Goal: Book appointment/travel/reservation

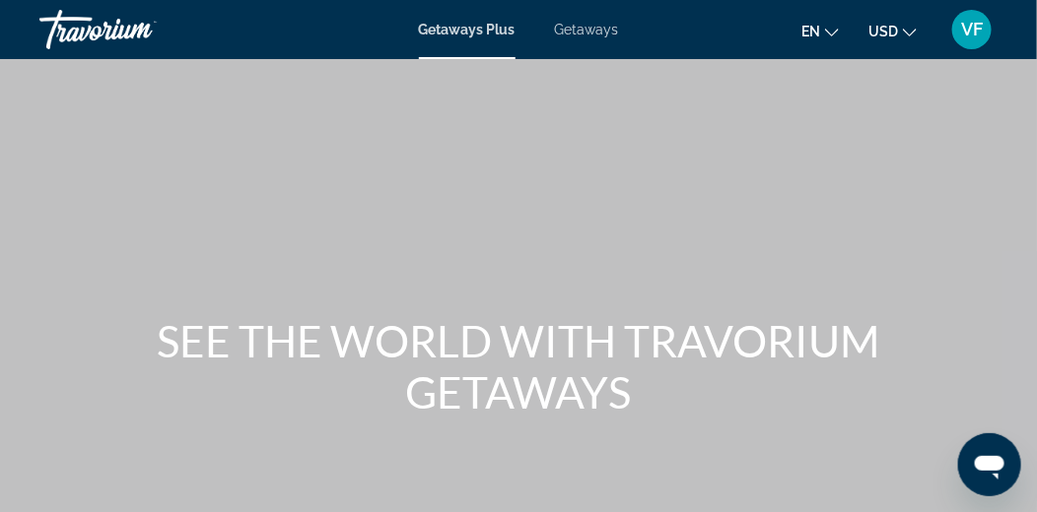
click at [581, 34] on span "Getaways" at bounding box center [587, 30] width 64 height 16
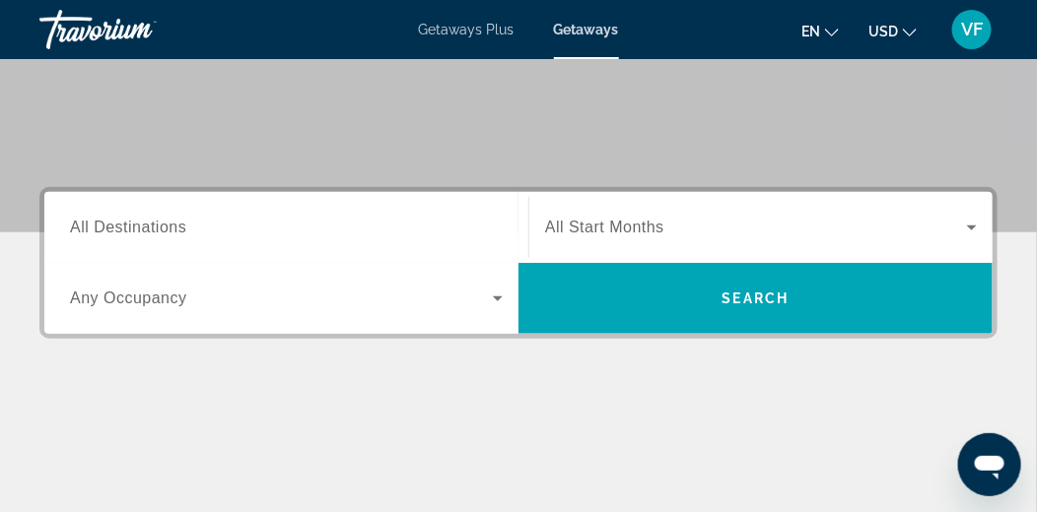
scroll to position [327, 0]
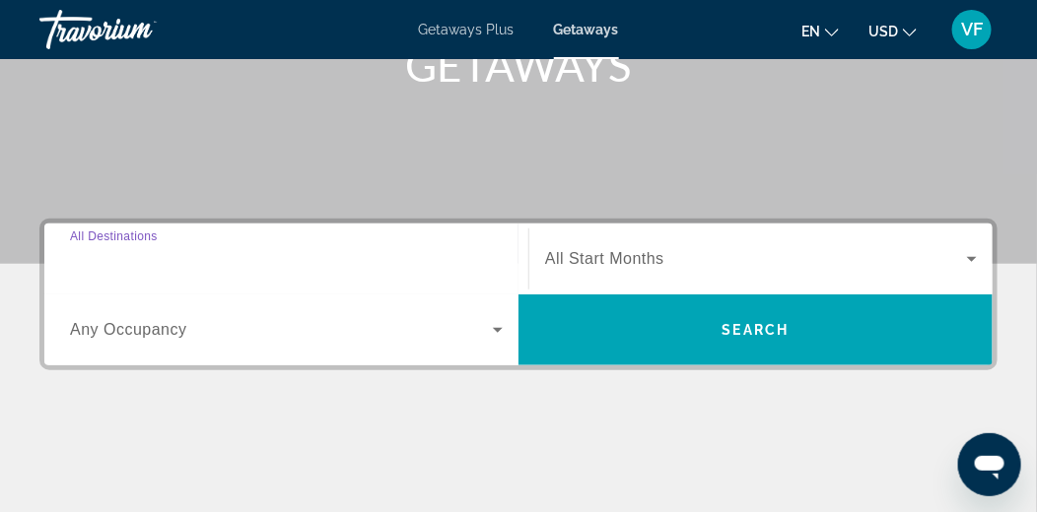
click at [473, 258] on input "Destination All Destinations" at bounding box center [286, 260] width 433 height 24
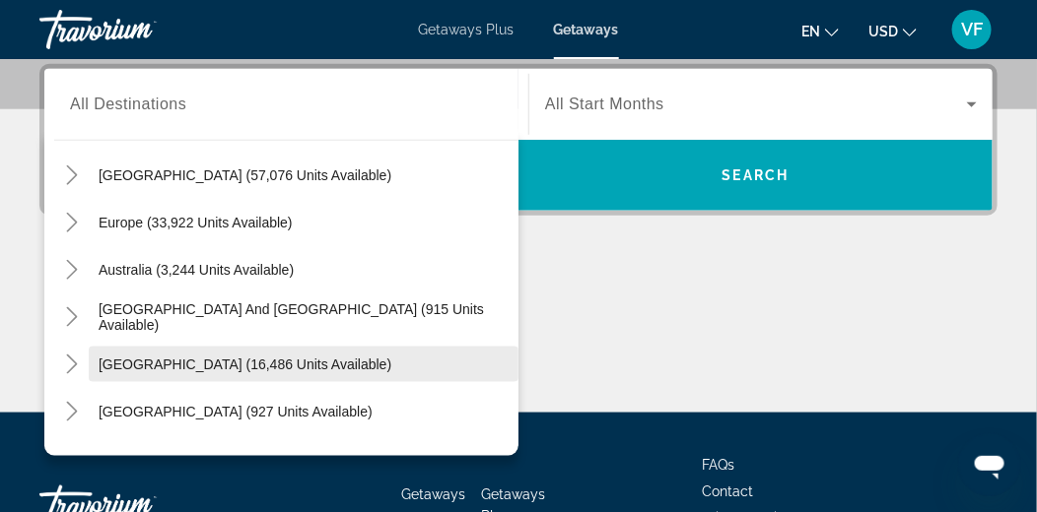
scroll to position [232, 0]
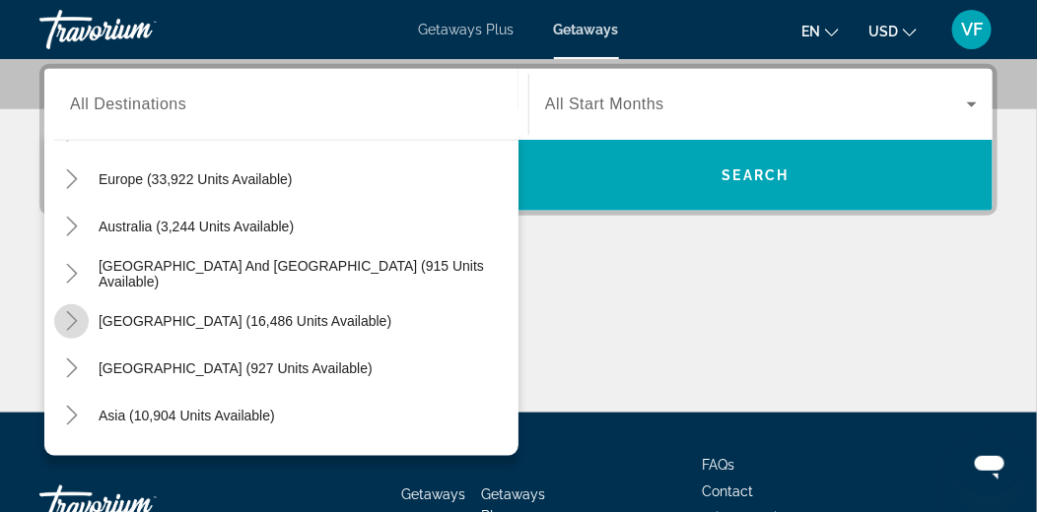
click at [80, 322] on icon "Toggle South America (16,486 units available)" at bounding box center [72, 321] width 20 height 20
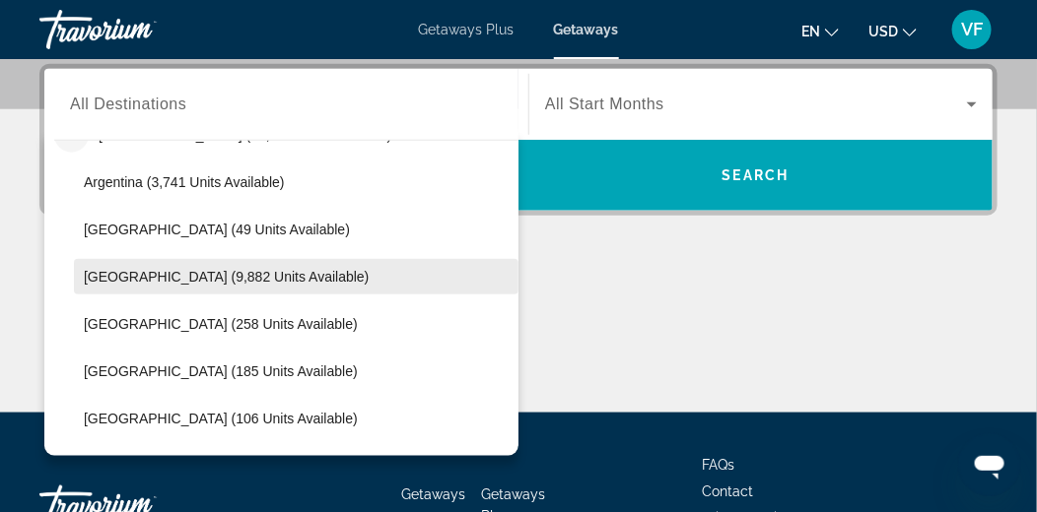
scroll to position [290, 0]
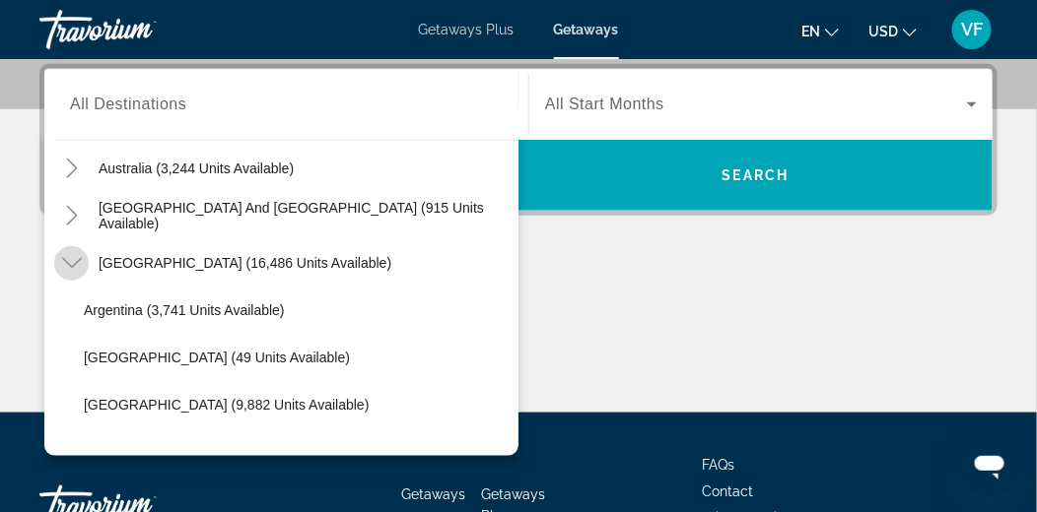
click at [69, 263] on icon "Toggle South America (16,486 units available)" at bounding box center [72, 263] width 20 height 20
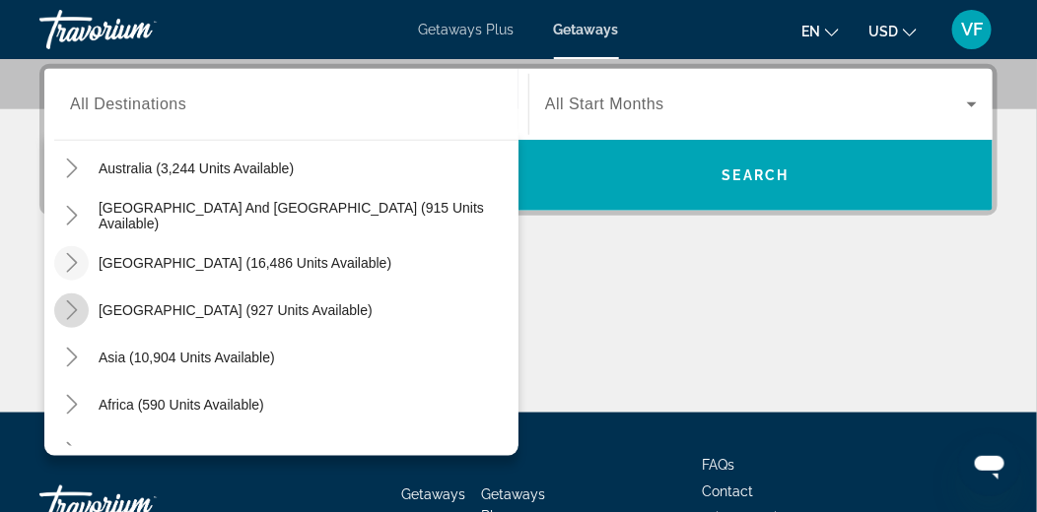
click at [69, 307] on icon "Toggle Central America (927 units available)" at bounding box center [72, 311] width 20 height 20
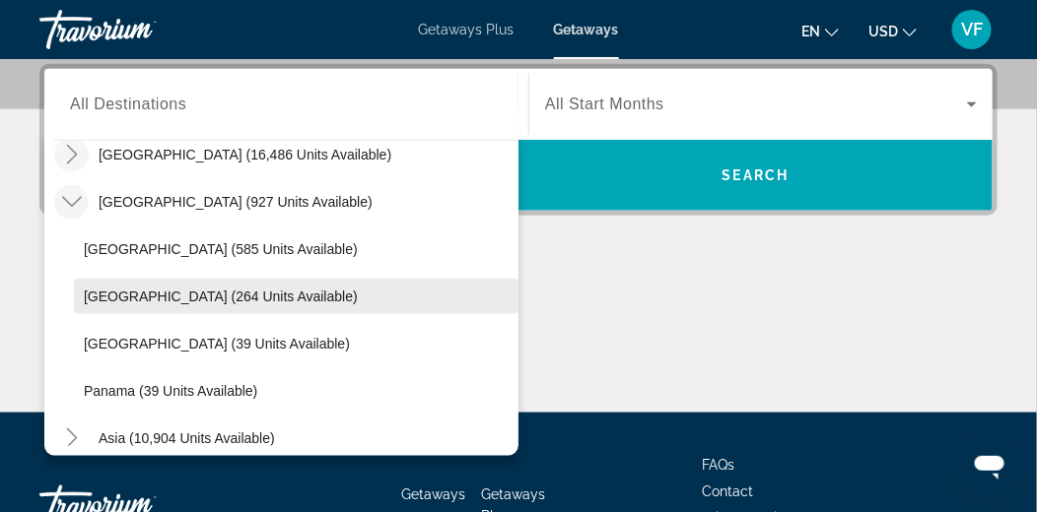
scroll to position [366, 0]
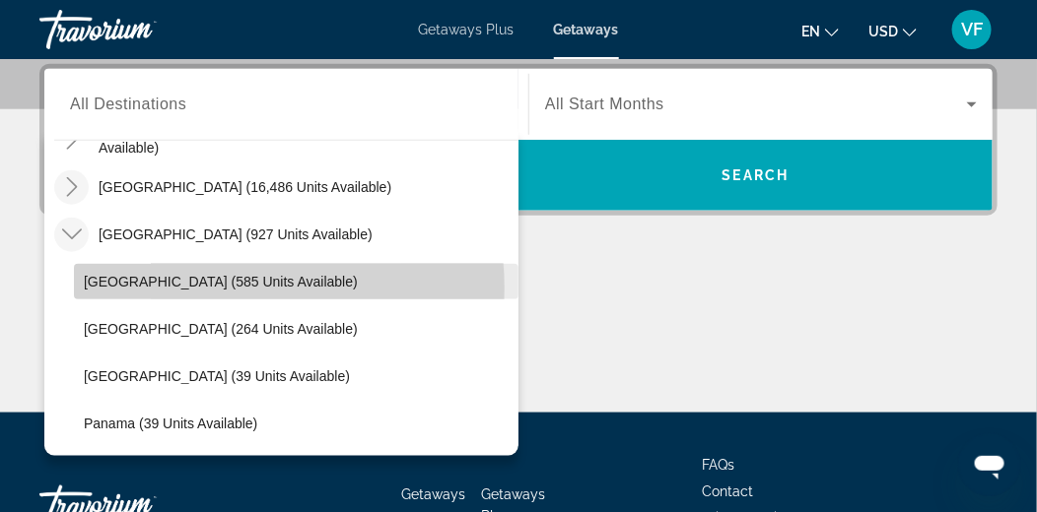
click at [202, 288] on span "[GEOGRAPHIC_DATA] (585 units available)" at bounding box center [221, 282] width 274 height 16
type input "**********"
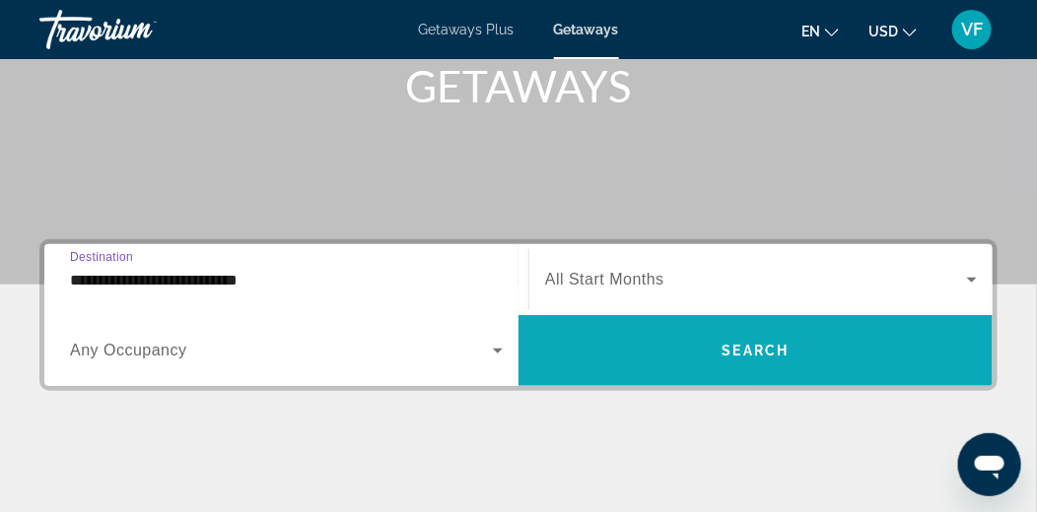
scroll to position [285, 0]
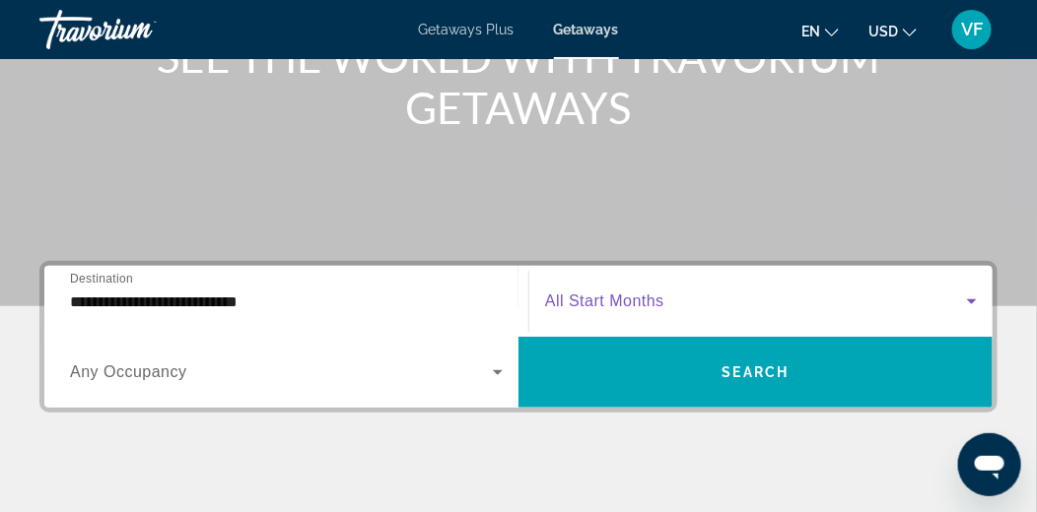
click at [970, 302] on icon "Search widget" at bounding box center [972, 302] width 24 height 24
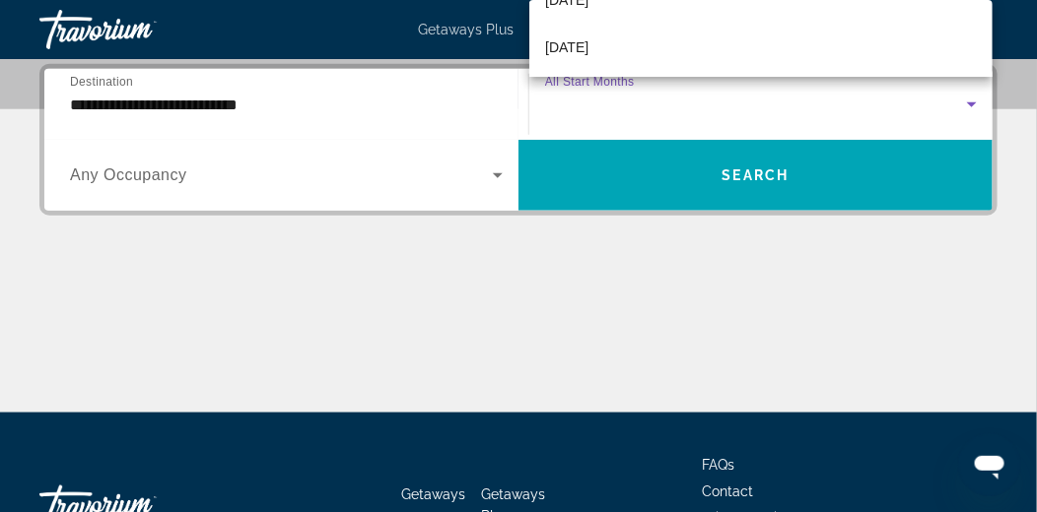
scroll to position [591, 0]
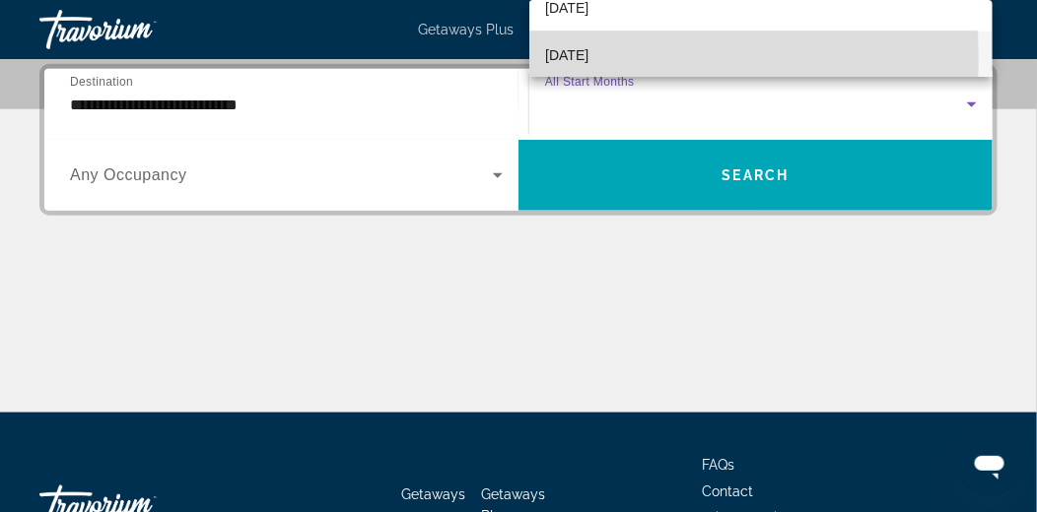
click at [588, 57] on span "[DATE]" at bounding box center [566, 55] width 43 height 24
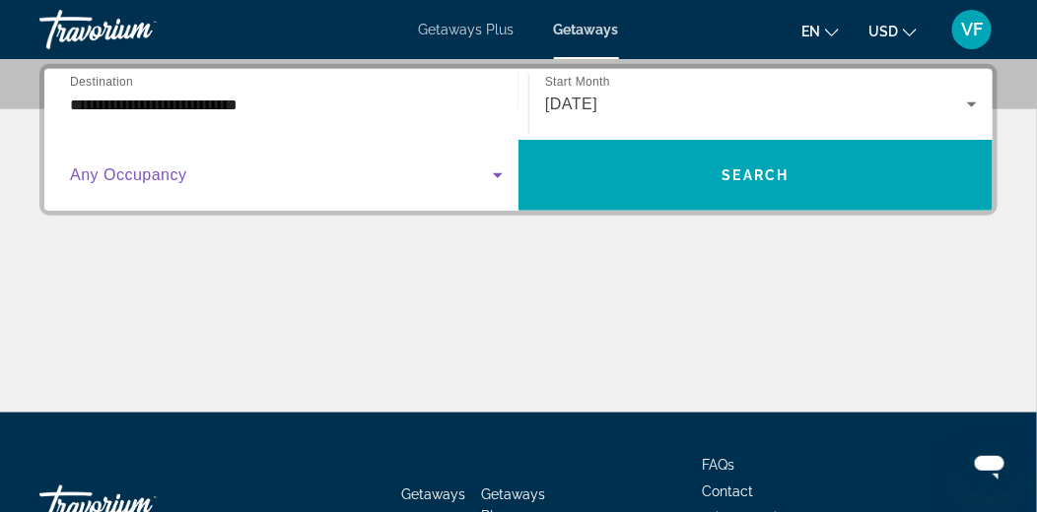
click at [498, 176] on icon "Search widget" at bounding box center [498, 175] width 10 height 5
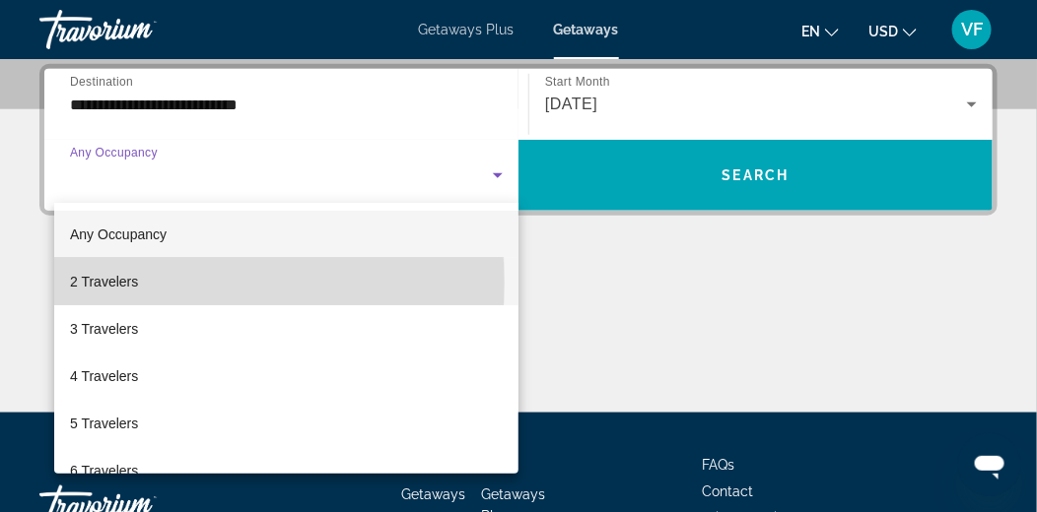
click at [105, 283] on span "2 Travelers" at bounding box center [104, 282] width 68 height 24
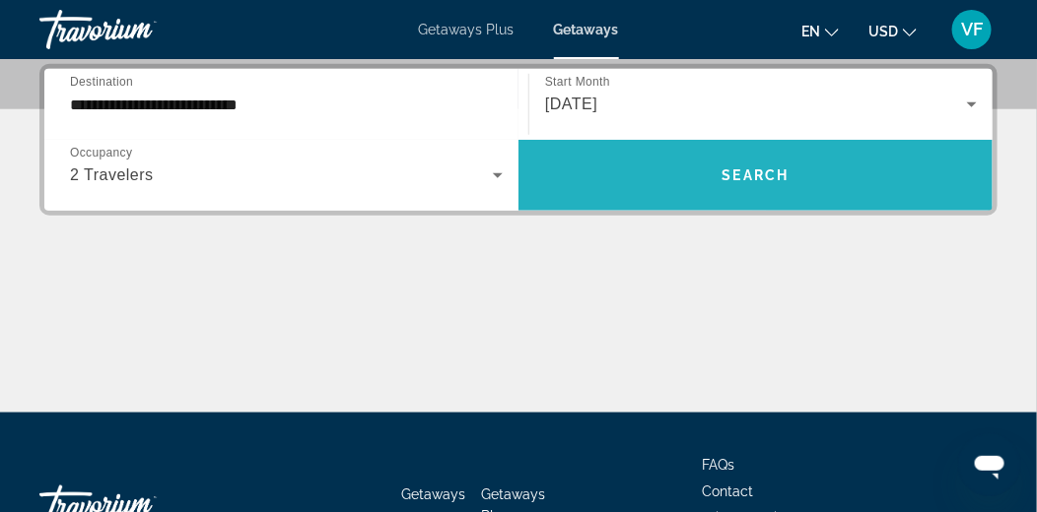
click at [767, 183] on button "Search" at bounding box center [755, 175] width 474 height 71
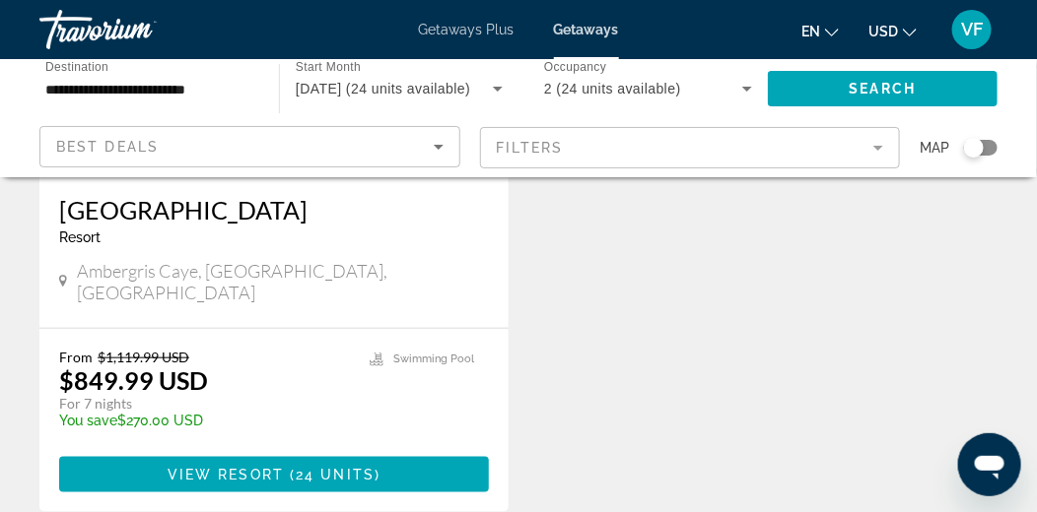
scroll to position [393, 0]
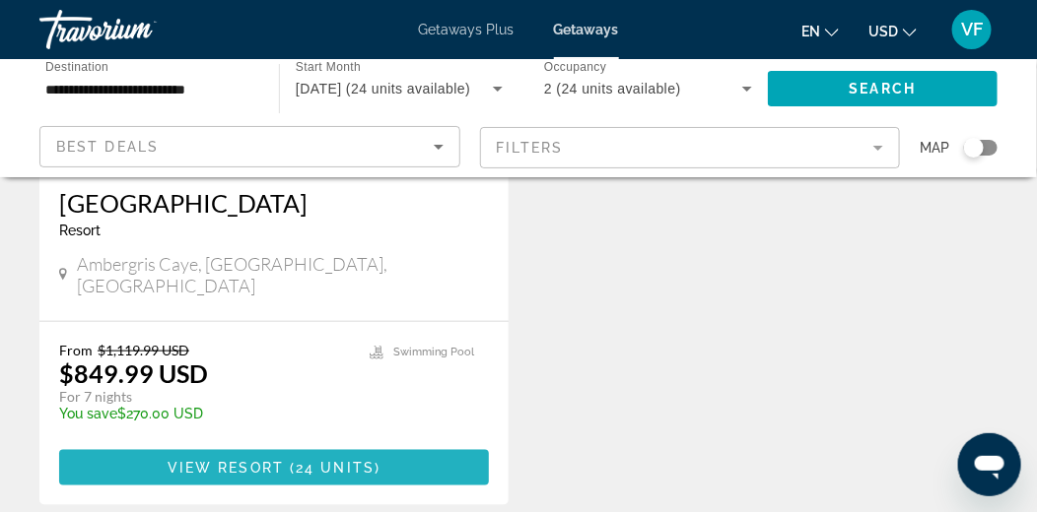
click at [263, 460] on span "View Resort" at bounding box center [226, 468] width 116 height 16
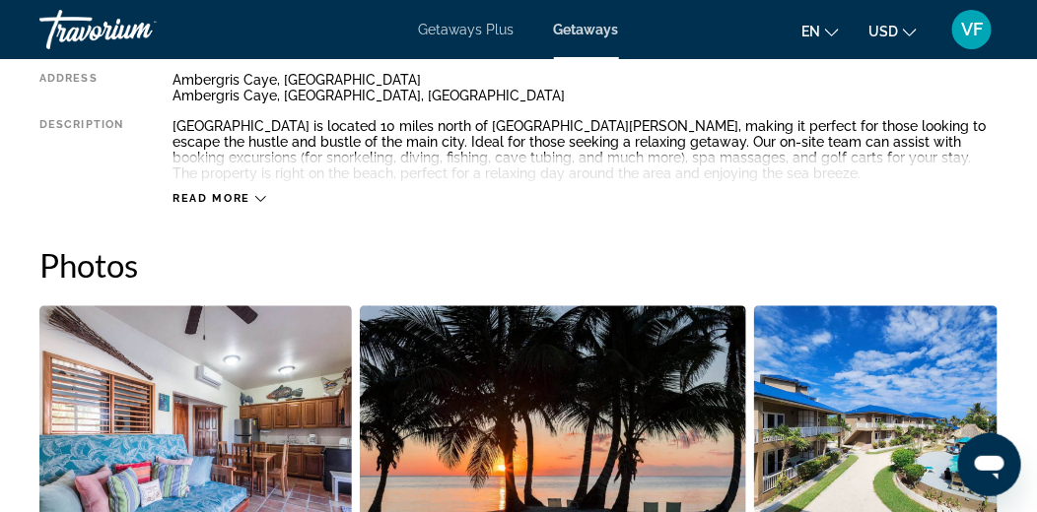
scroll to position [1084, 0]
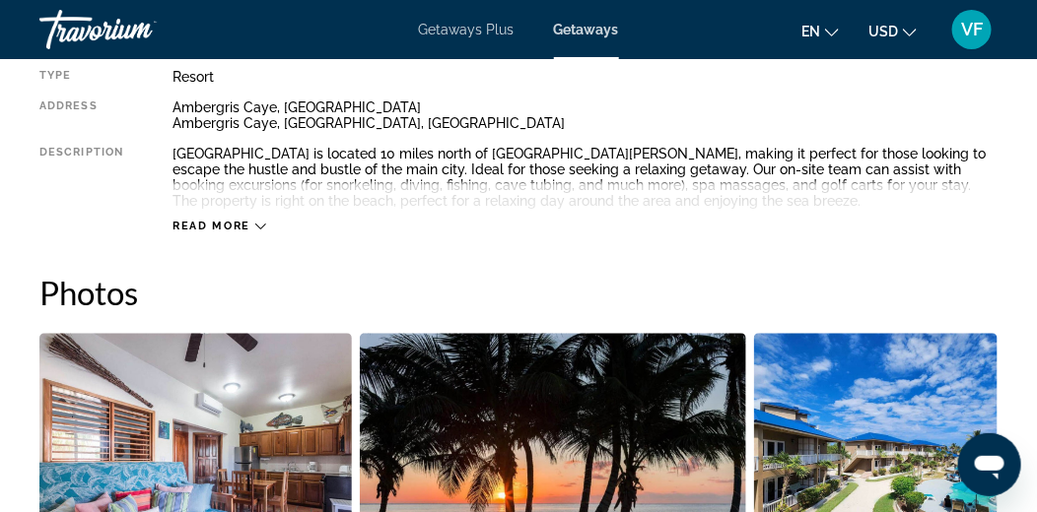
click at [256, 223] on icon "Main content" at bounding box center [260, 226] width 11 height 11
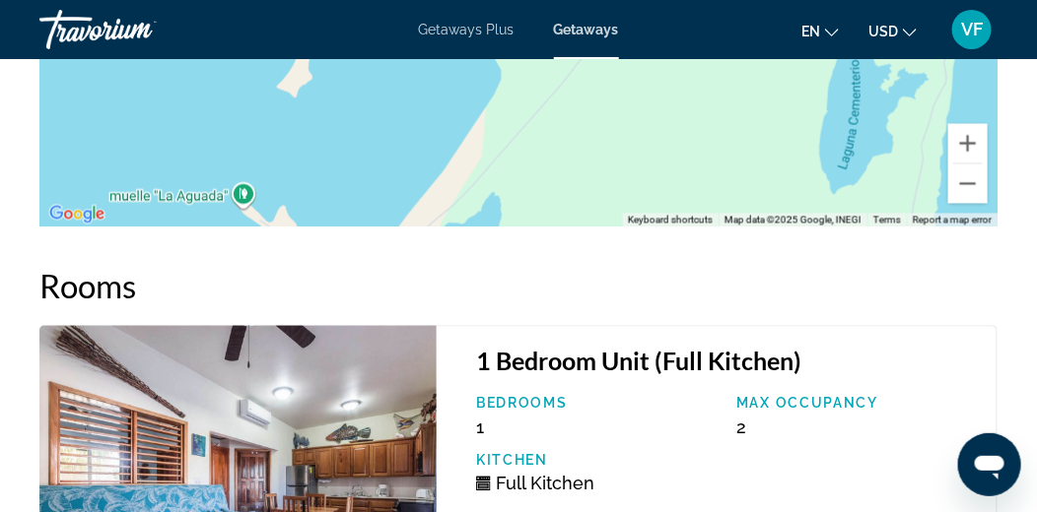
scroll to position [2946, 0]
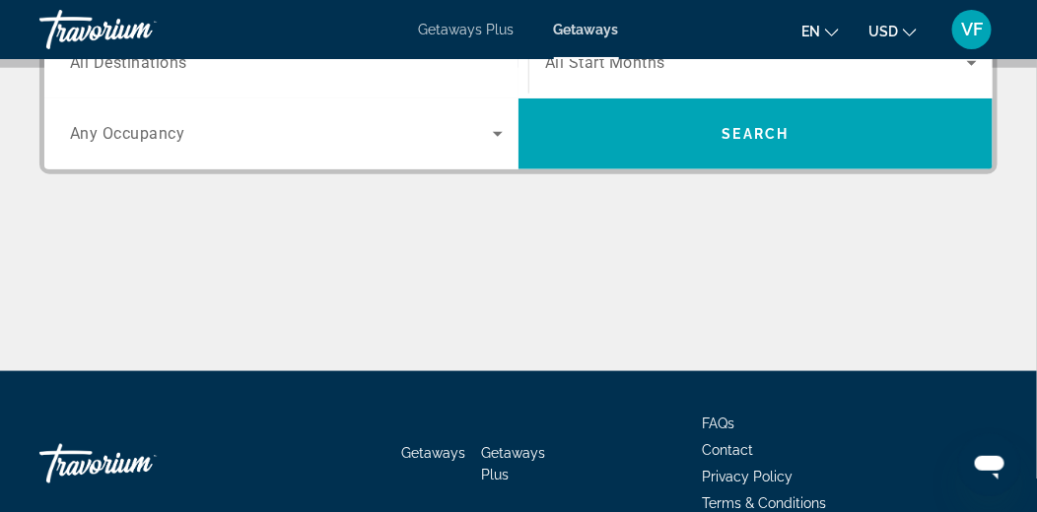
scroll to position [296, 0]
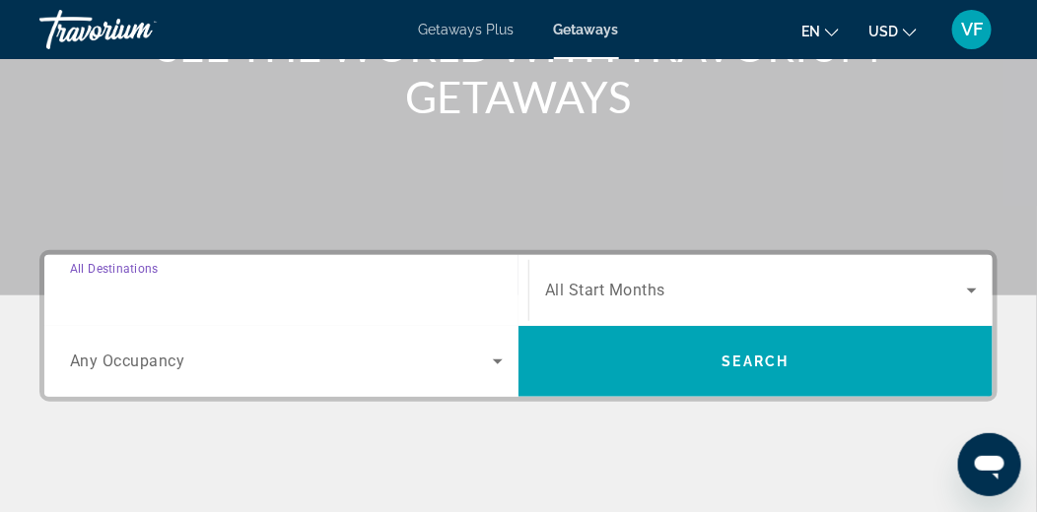
click at [437, 294] on input "Destination All Destinations" at bounding box center [286, 292] width 433 height 24
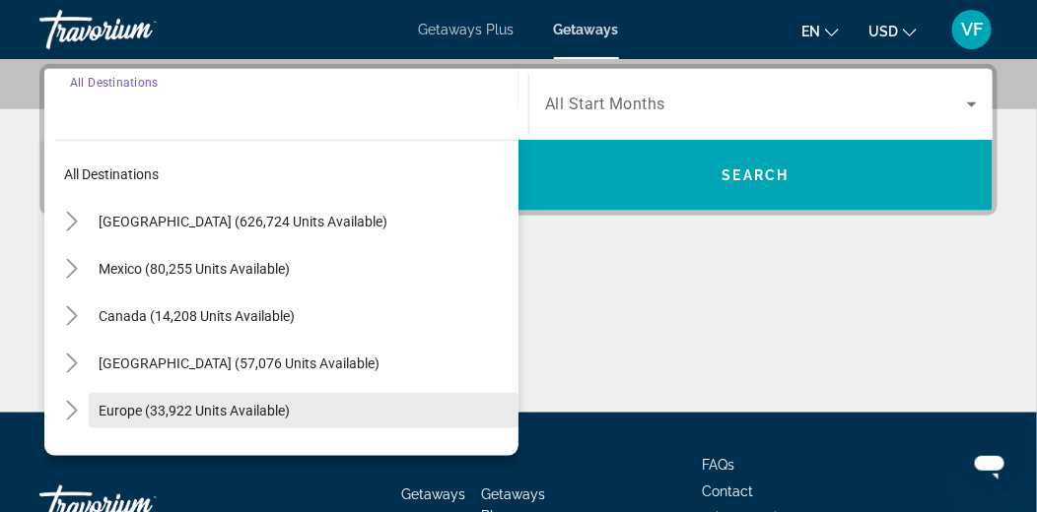
scroll to position [98, 0]
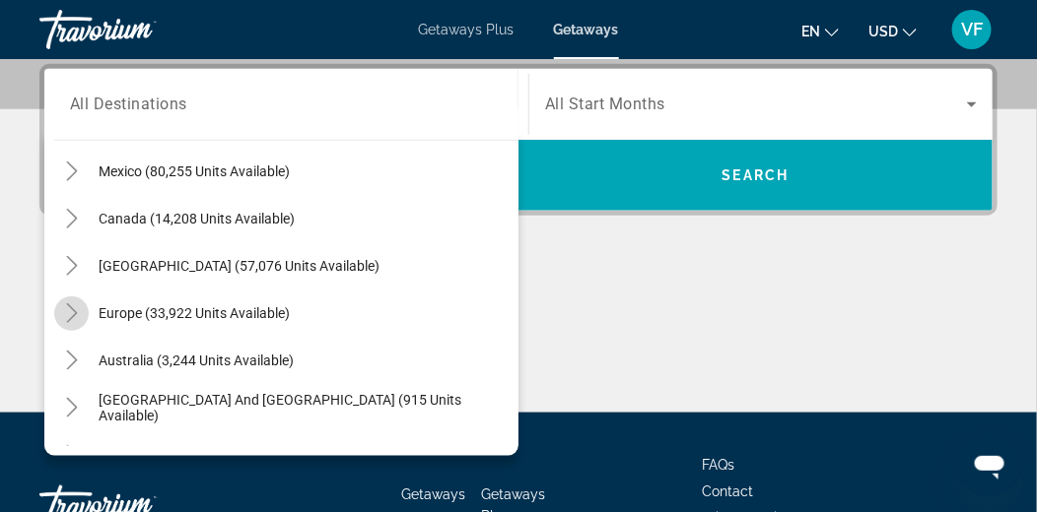
click at [60, 304] on mat-icon "Toggle Europe (33,922 units available)" at bounding box center [71, 314] width 34 height 34
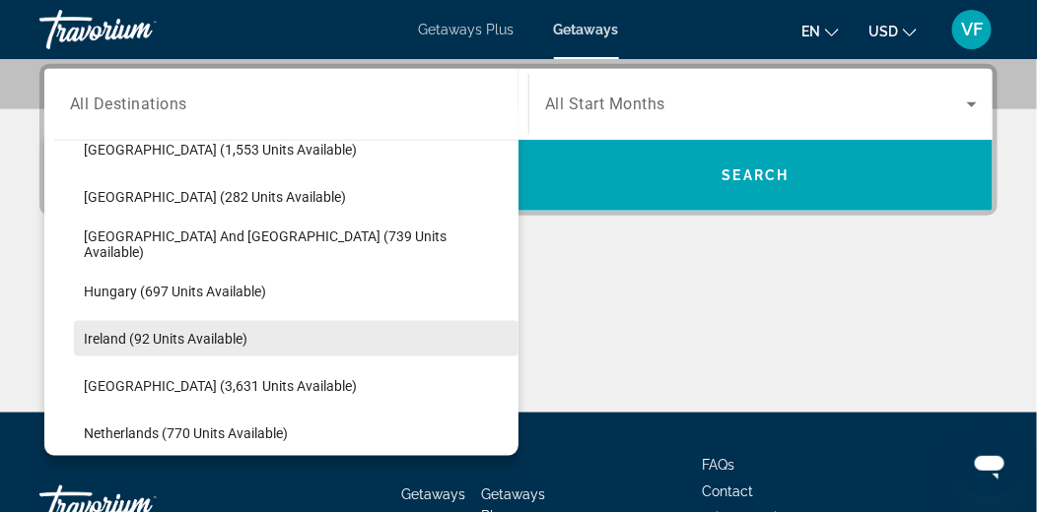
scroll to position [640, 0]
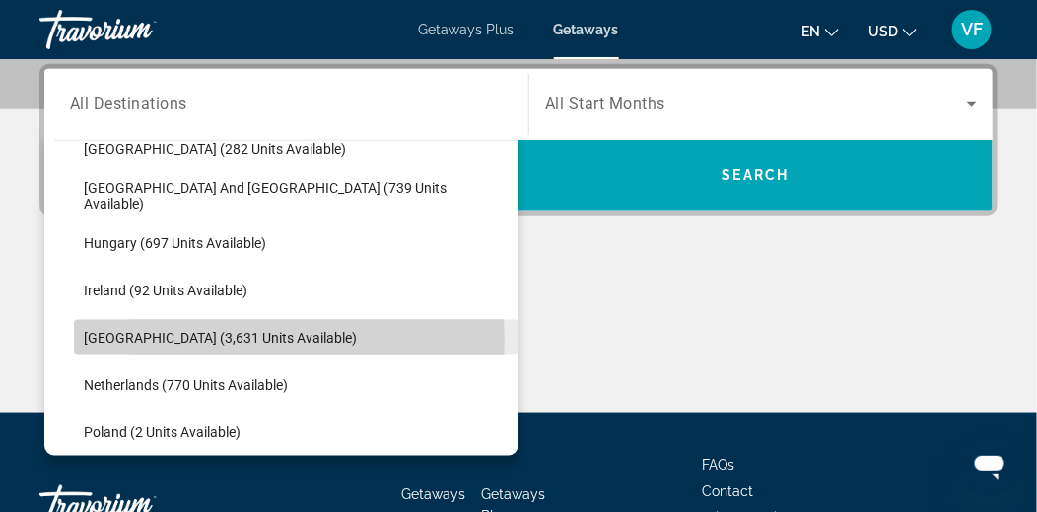
click at [191, 341] on span "[GEOGRAPHIC_DATA] (3,631 units available)" at bounding box center [220, 338] width 273 height 16
type input "**********"
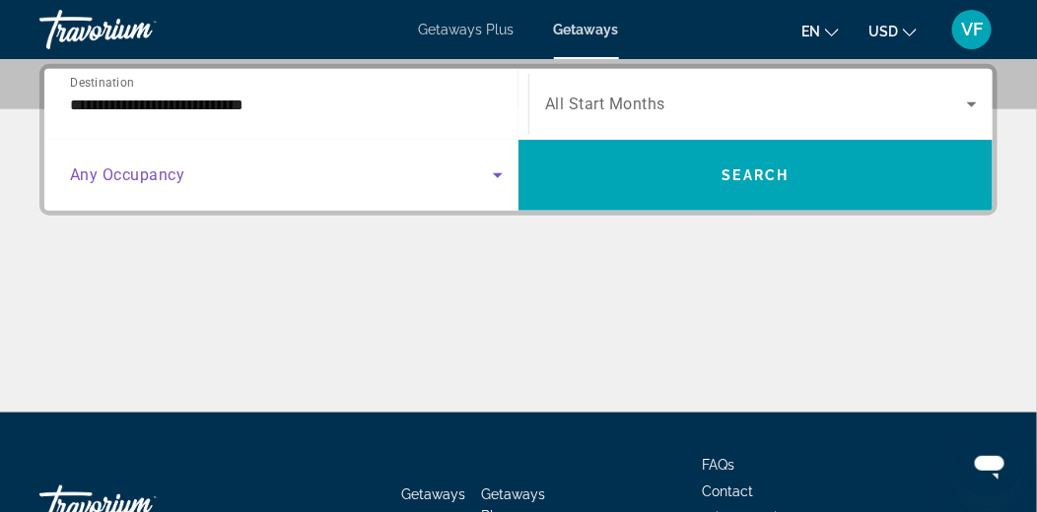
click at [491, 183] on icon "Search widget" at bounding box center [498, 176] width 24 height 24
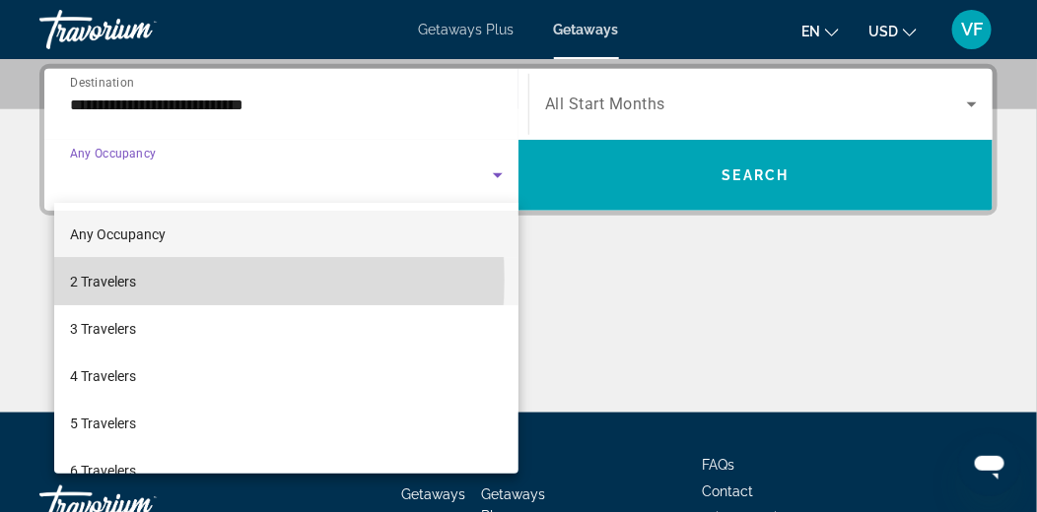
click at [115, 281] on span "2 Travelers" at bounding box center [103, 282] width 66 height 24
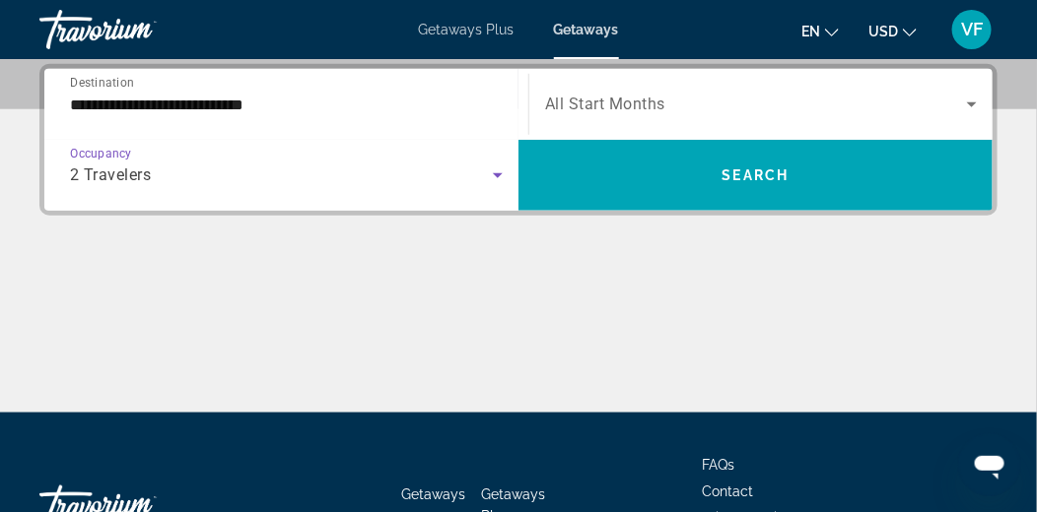
click at [946, 111] on span "Search widget" at bounding box center [756, 105] width 422 height 24
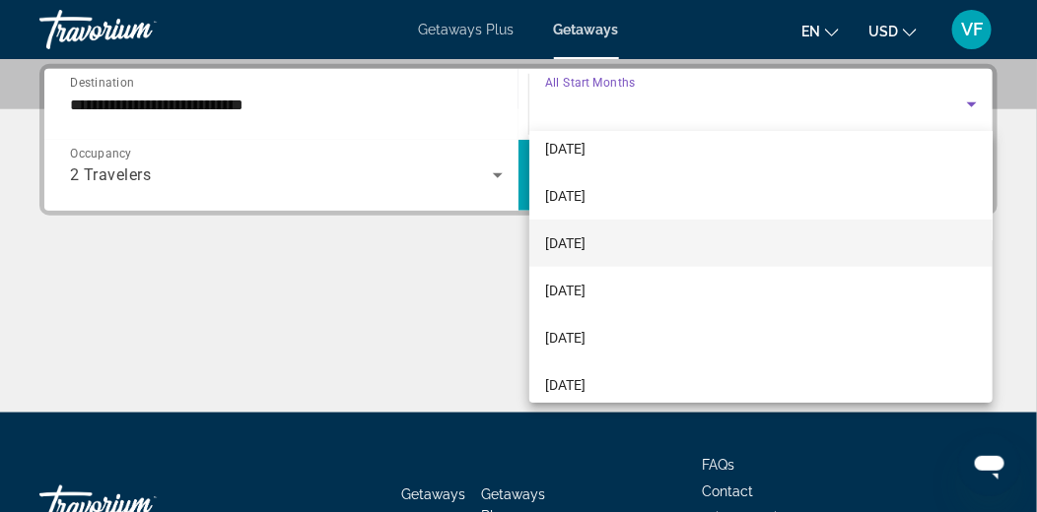
scroll to position [406, 0]
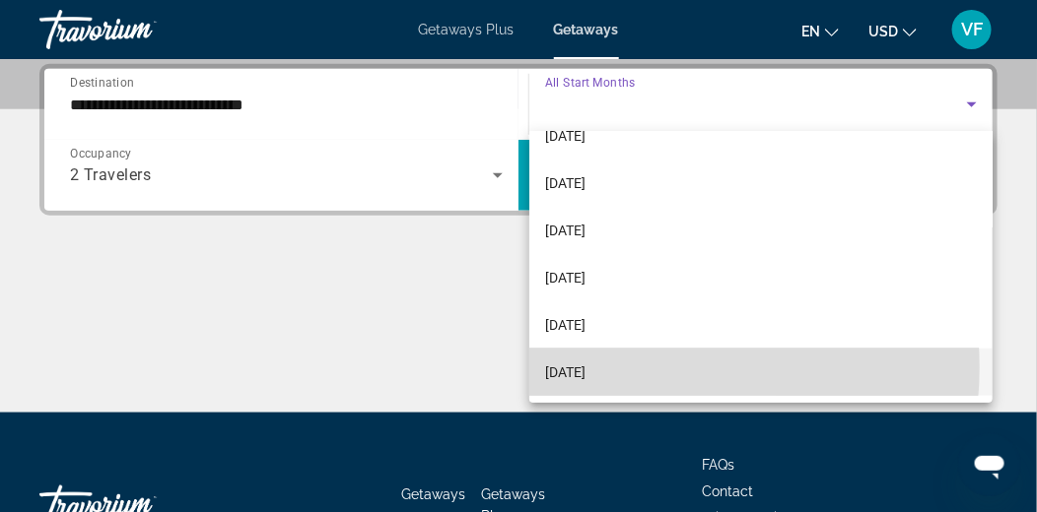
click at [585, 368] on span "[DATE]" at bounding box center [565, 373] width 40 height 24
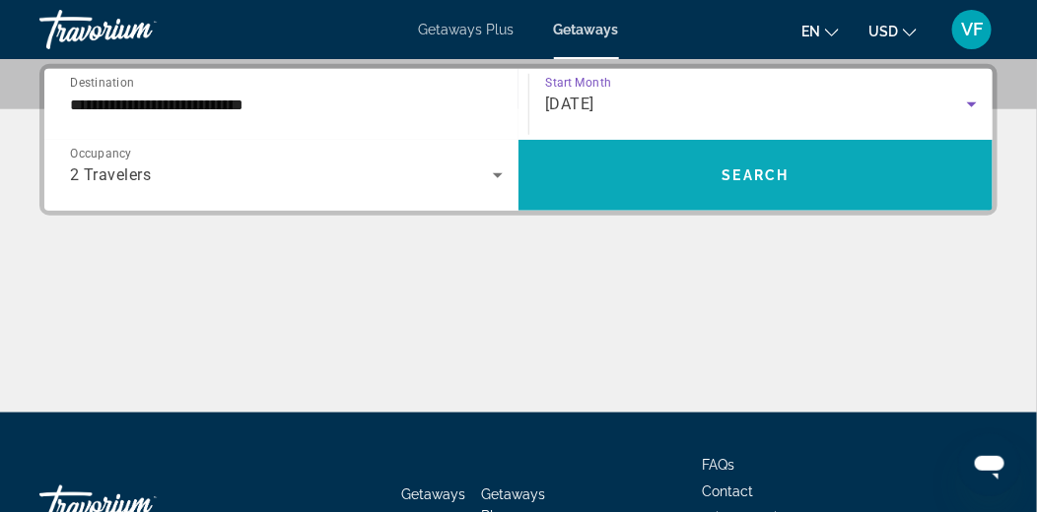
click at [759, 184] on span "Search widget" at bounding box center [755, 175] width 474 height 47
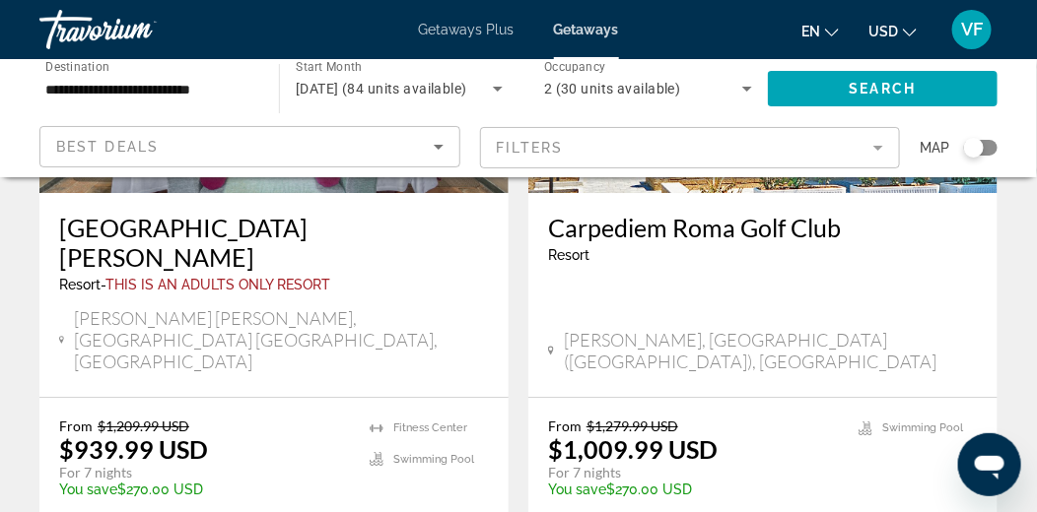
scroll to position [1773, 0]
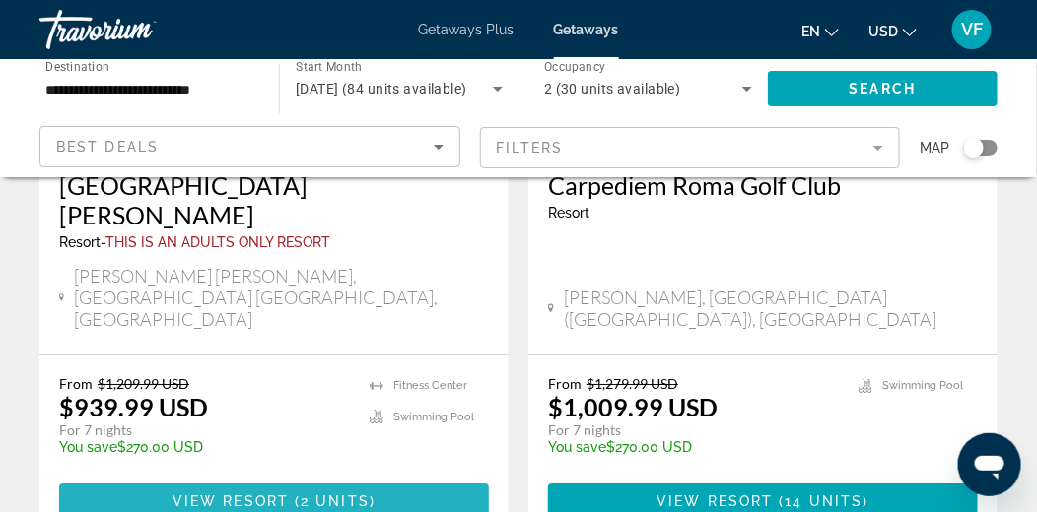
click at [256, 494] on span "View Resort" at bounding box center [230, 502] width 116 height 16
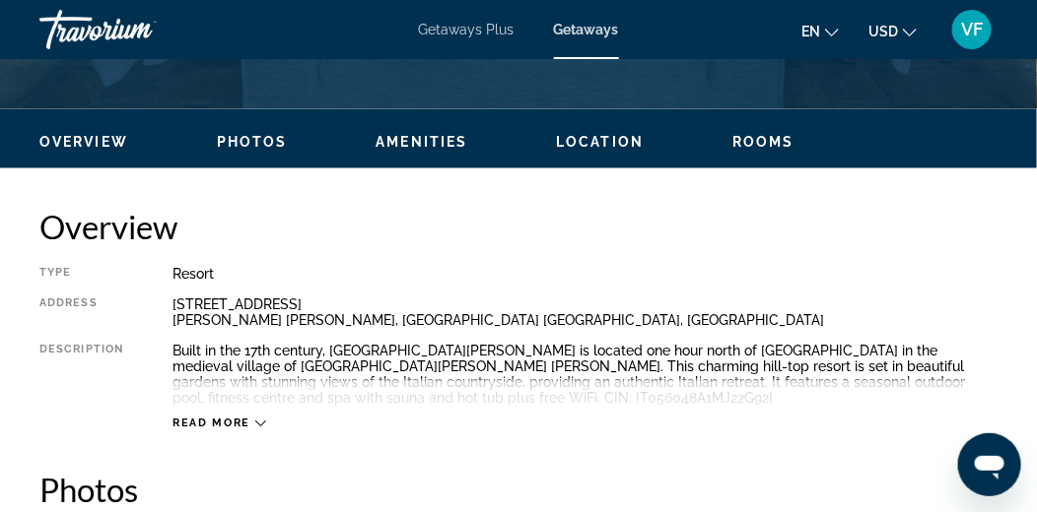
scroll to position [984, 0]
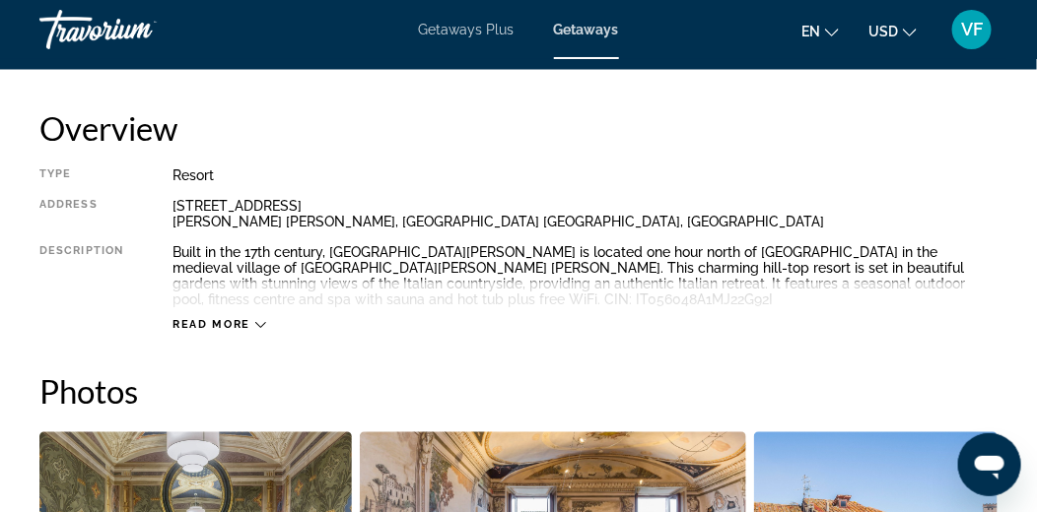
click at [255, 328] on icon "Main content" at bounding box center [260, 325] width 11 height 11
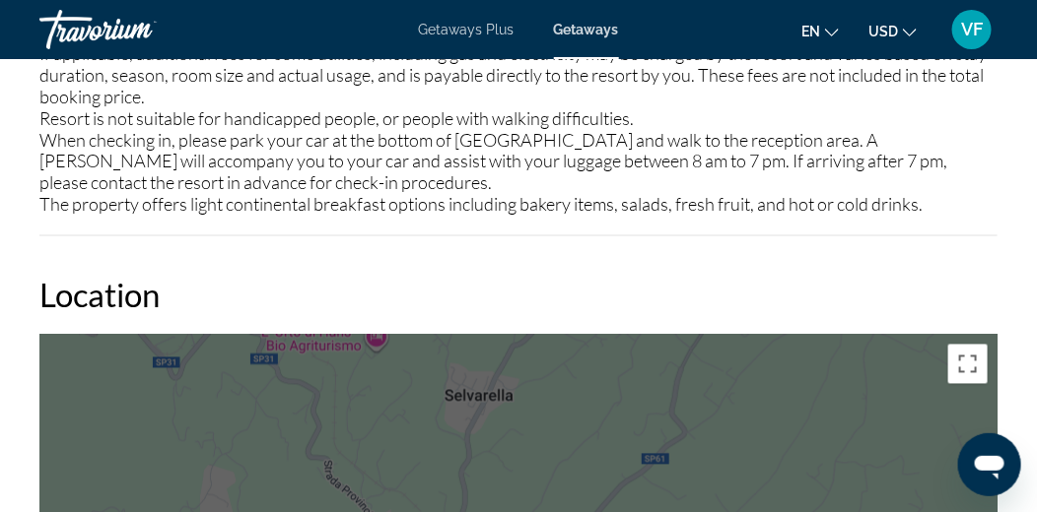
scroll to position [2956, 0]
